Goal: Task Accomplishment & Management: Manage account settings

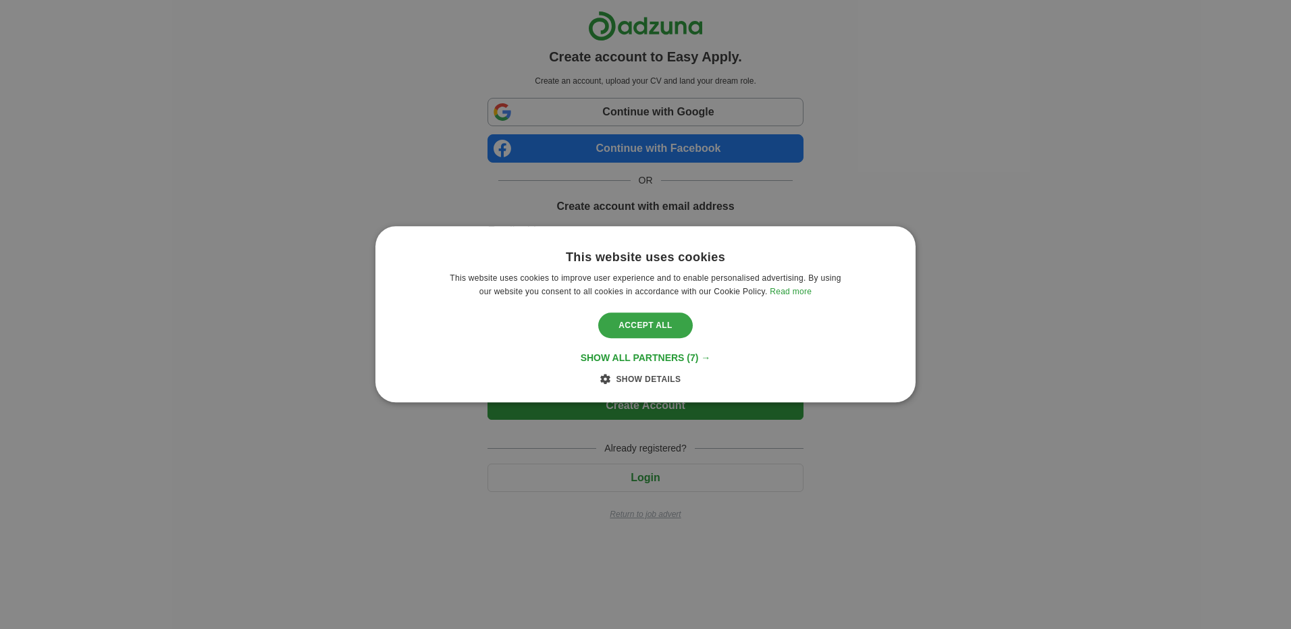
click at [646, 324] on div "Accept all" at bounding box center [645, 326] width 94 height 26
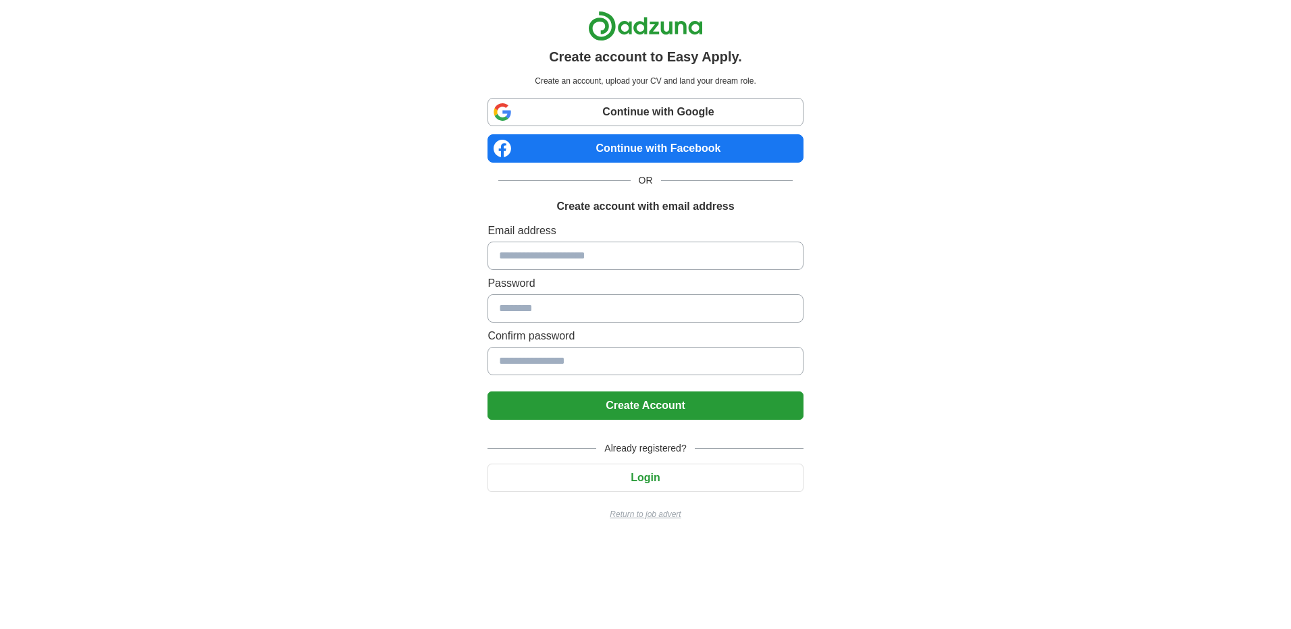
click at [646, 483] on button "Login" at bounding box center [644, 478] width 315 height 28
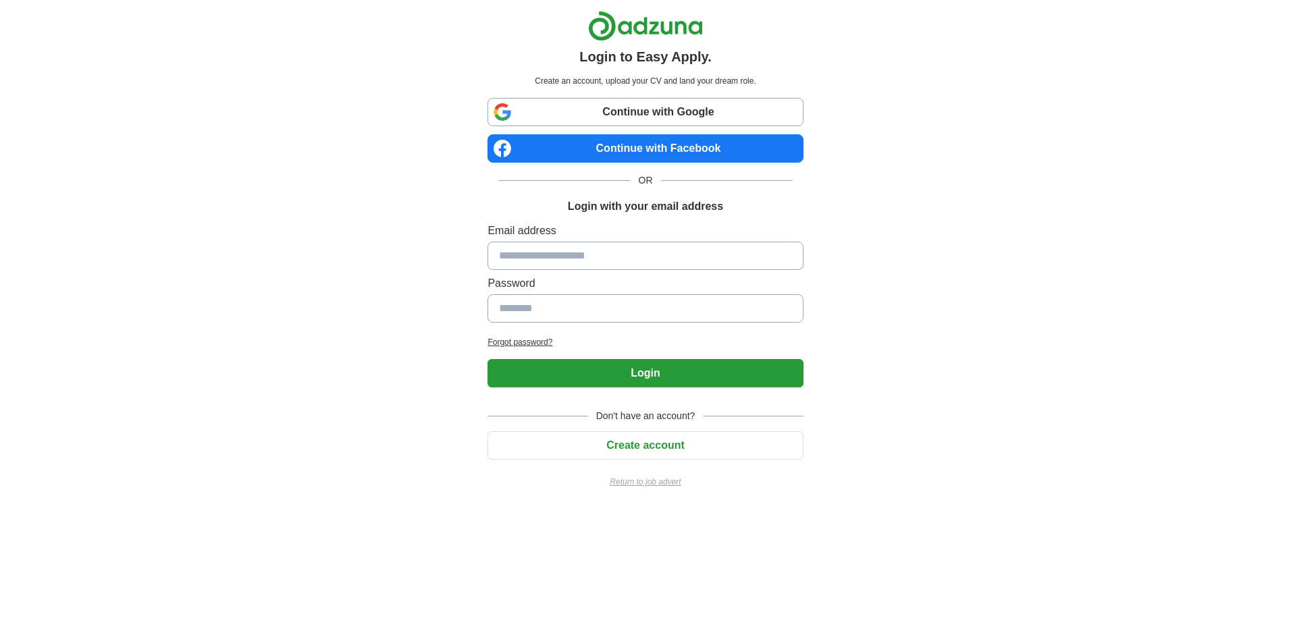
click at [647, 373] on button "Login" at bounding box center [644, 373] width 315 height 28
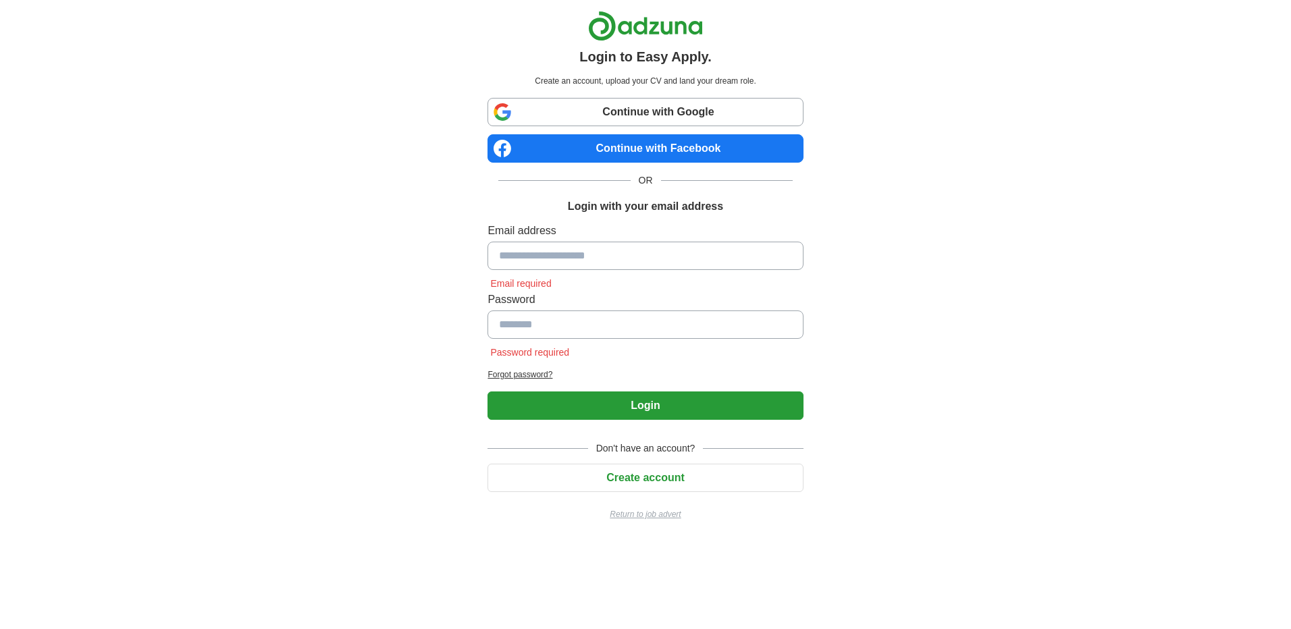
click at [593, 254] on input at bounding box center [644, 256] width 315 height 28
type input "**********"
click at [535, 373] on h2 "Forgot password?" at bounding box center [644, 375] width 315 height 12
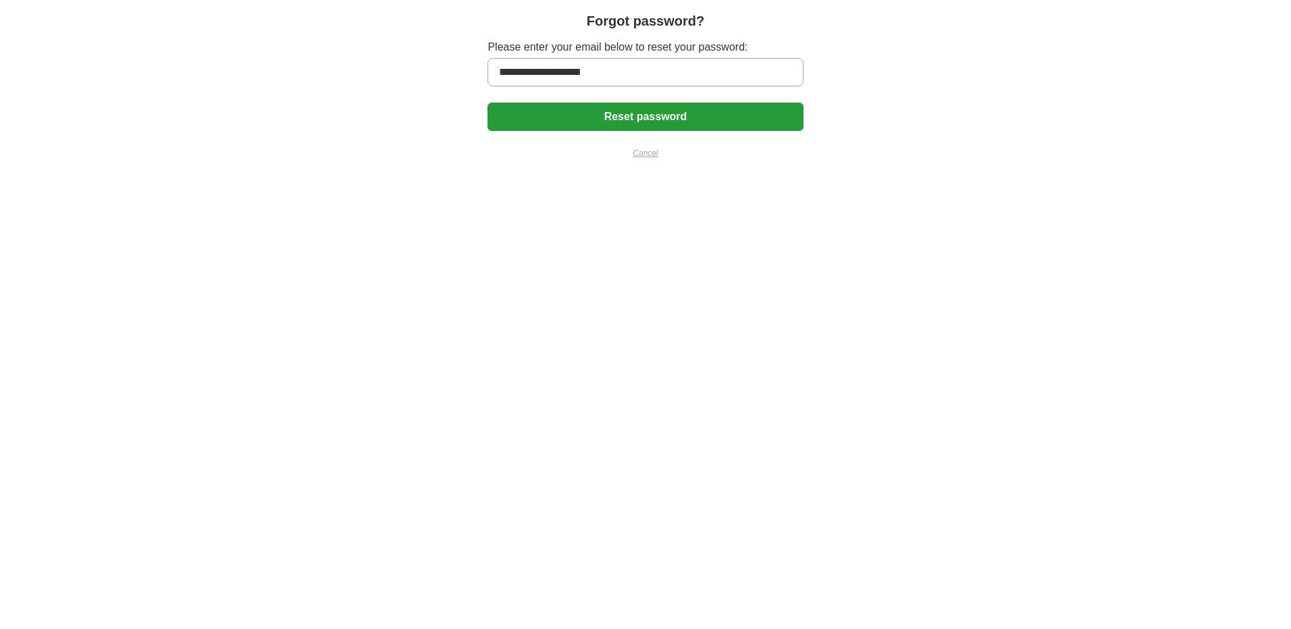
click at [561, 121] on button "Reset password" at bounding box center [644, 117] width 315 height 28
